Goal: Task Accomplishment & Management: Complete application form

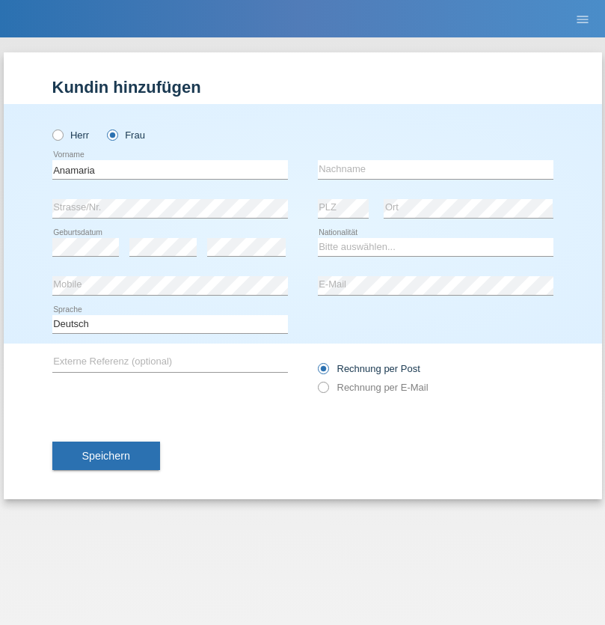
type input "Anamaria"
click at [436, 169] on input "text" at bounding box center [436, 169] width 236 height 19
type input "Craciun"
select select "RO"
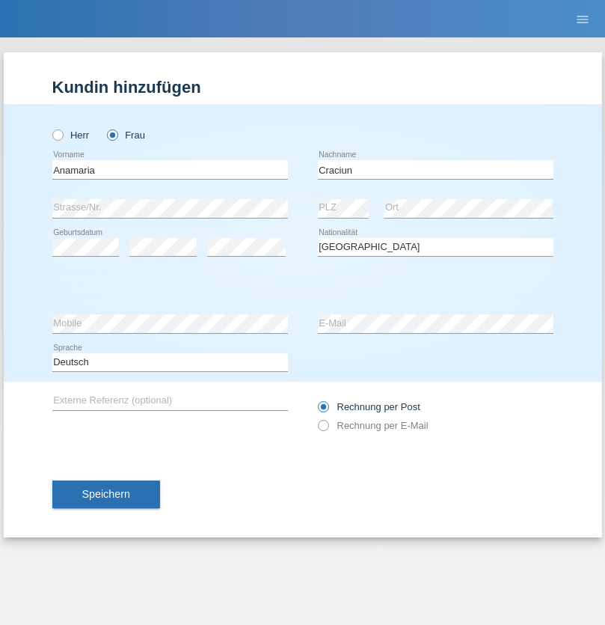
select select "C"
select select "06"
select select "02"
select select "2021"
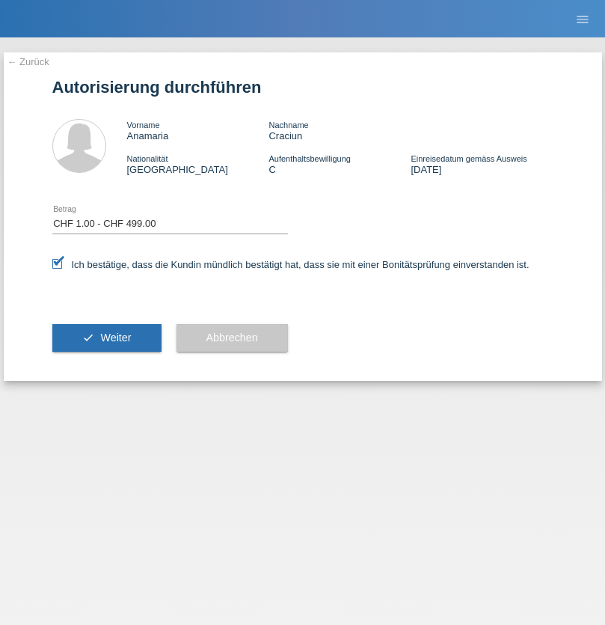
select select "1"
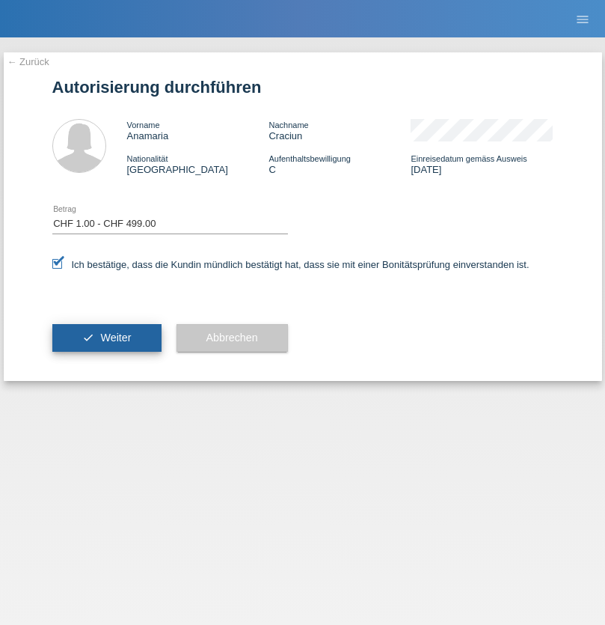
click at [106, 338] on span "Weiter" at bounding box center [115, 338] width 31 height 12
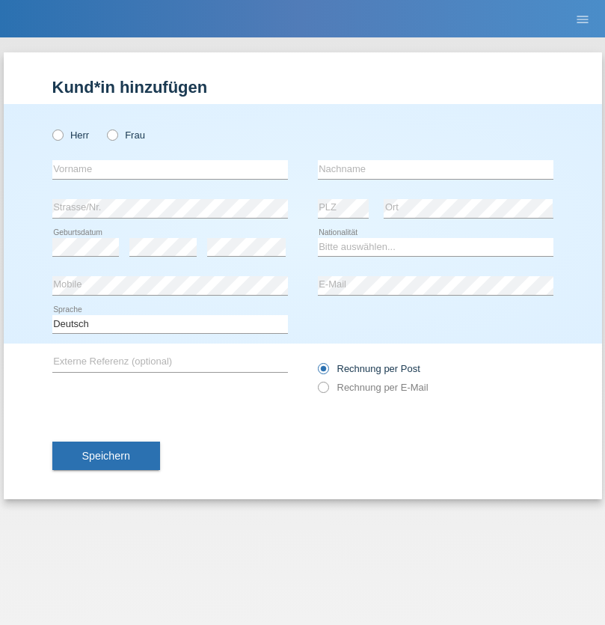
radio input "true"
click at [170, 169] on input "text" at bounding box center [170, 169] width 236 height 19
type input "Guilhem"
click at [436, 169] on input "text" at bounding box center [436, 169] width 236 height 19
type input "Feraud"
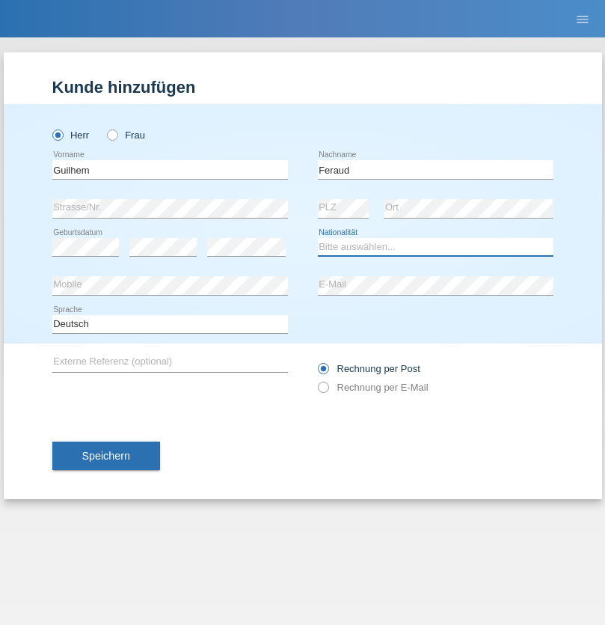
select select "CH"
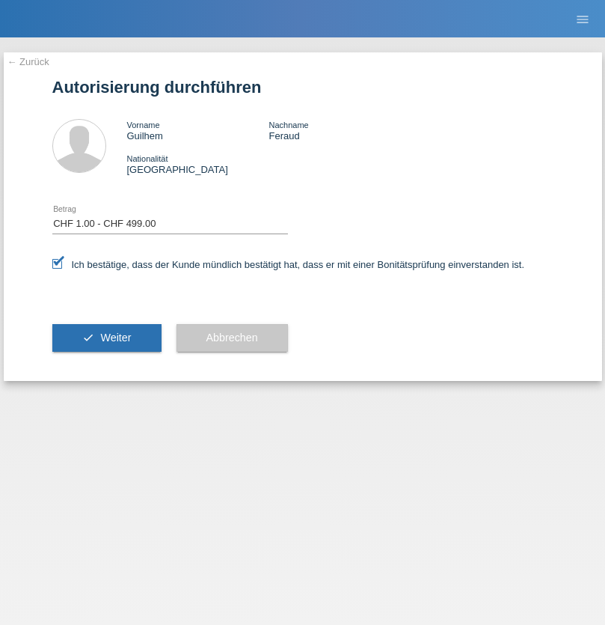
select select "1"
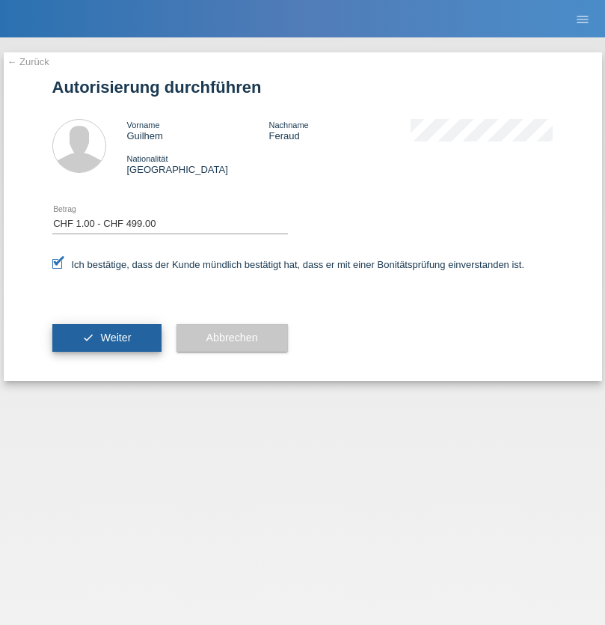
click at [106, 338] on span "Weiter" at bounding box center [115, 338] width 31 height 12
